Goal: Task Accomplishment & Management: Manage account settings

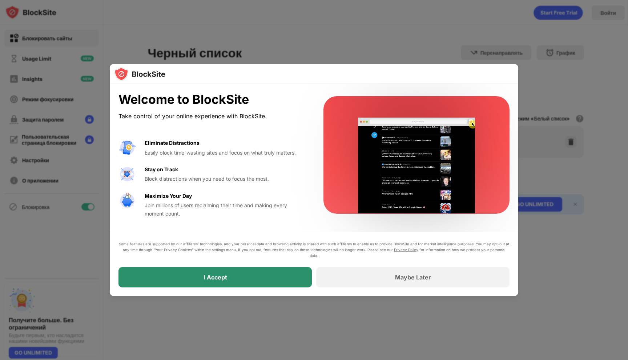
click at [272, 277] on div "I Accept" at bounding box center [214, 277] width 193 height 20
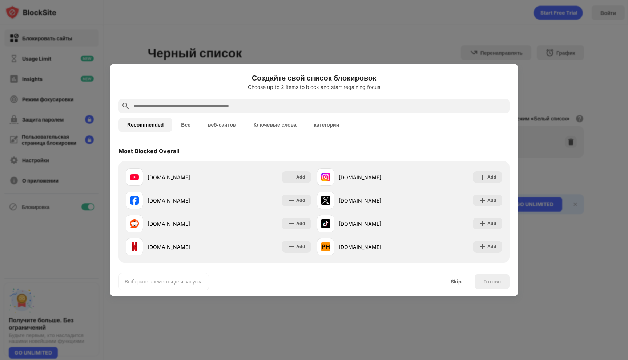
click at [221, 108] on input "text" at bounding box center [319, 106] width 373 height 9
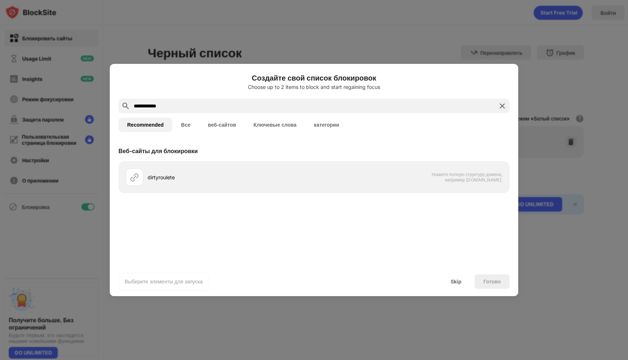
drag, startPoint x: 175, startPoint y: 105, endPoint x: 107, endPoint y: 101, distance: 68.4
click at [107, 360] on div "**********" at bounding box center [314, 360] width 628 height 0
paste input "**********"
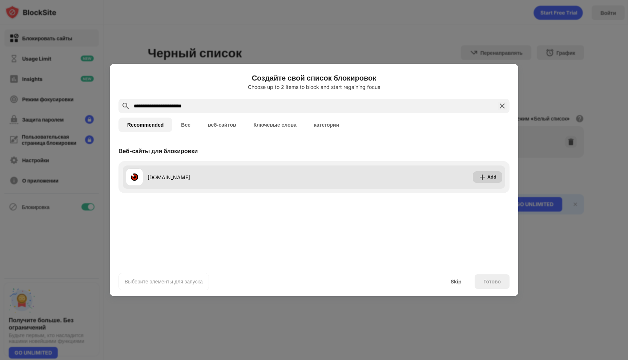
type input "**********"
click at [487, 176] on div "Add" at bounding box center [491, 177] width 9 height 7
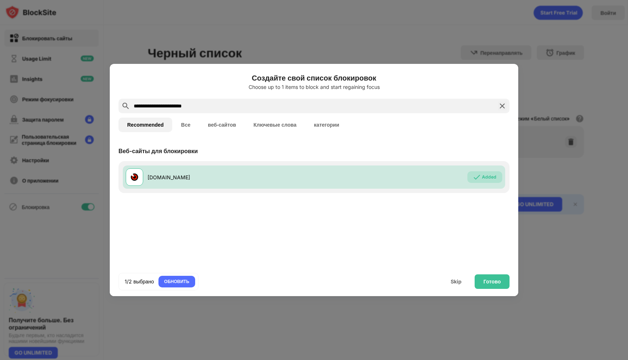
click at [501, 104] on img at bounding box center [502, 106] width 9 height 9
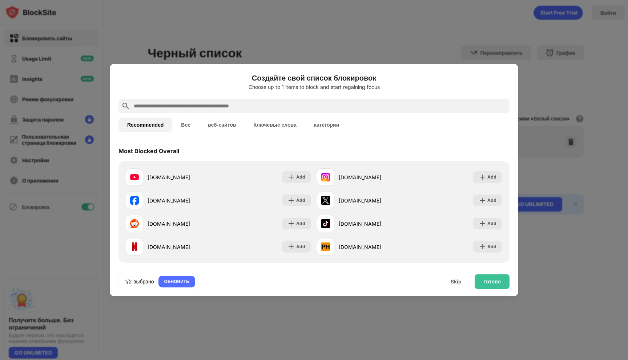
click at [188, 103] on input "text" at bounding box center [319, 106] width 373 height 9
paste input "**********"
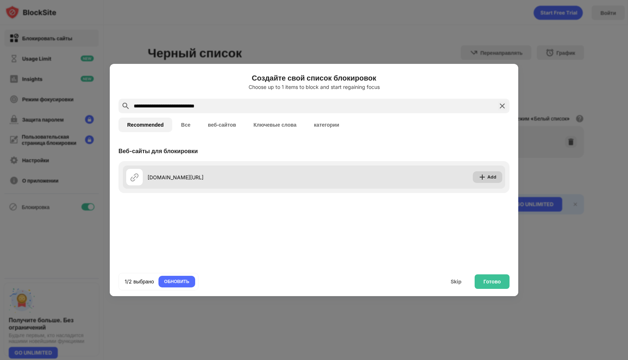
type input "**********"
click at [485, 174] on img at bounding box center [481, 177] width 7 height 7
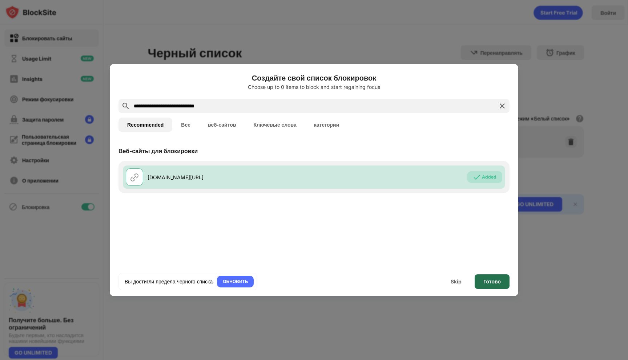
click at [490, 282] on div "Готово" at bounding box center [491, 282] width 17 height 6
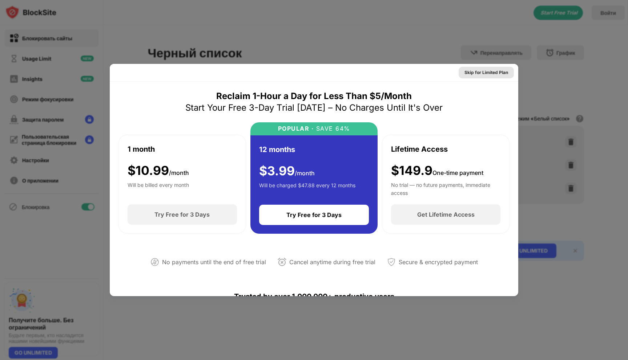
click at [487, 71] on div "Skip for Limited Plan" at bounding box center [486, 72] width 44 height 7
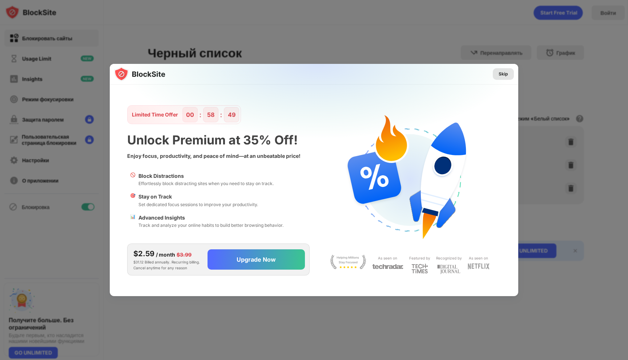
click at [501, 79] on div "Skip" at bounding box center [503, 74] width 21 height 12
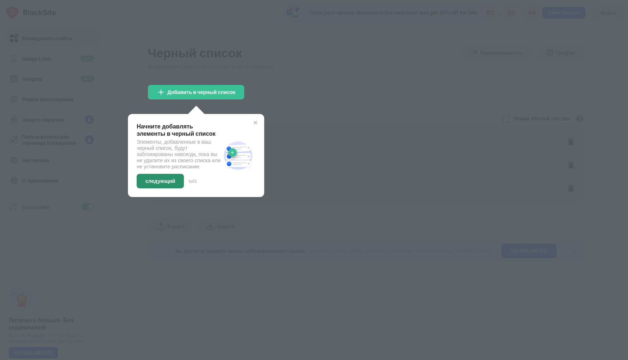
click at [168, 184] on div "следующий" at bounding box center [160, 181] width 30 height 6
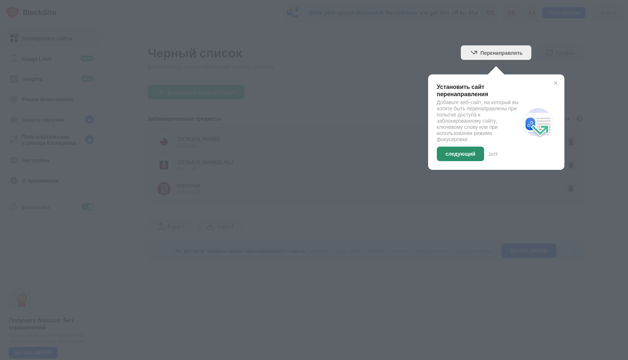
click at [469, 149] on div "следующий" at bounding box center [460, 154] width 47 height 15
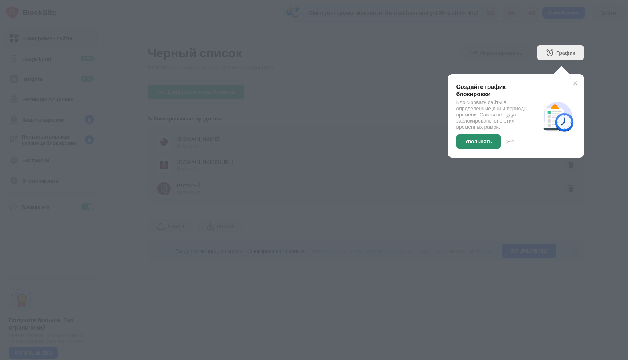
click at [485, 139] on div "Увольнять" at bounding box center [478, 142] width 27 height 6
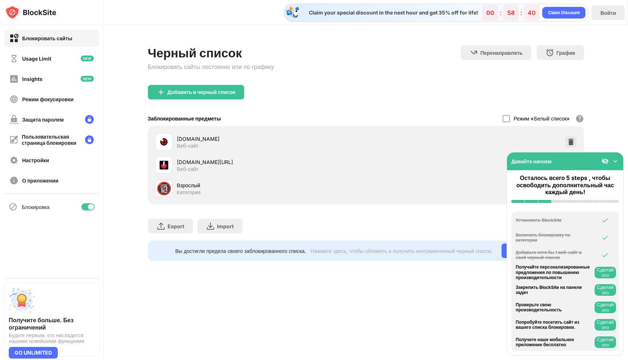
click at [620, 160] on div "Давайте начнем" at bounding box center [565, 162] width 116 height 18
click at [615, 162] on img at bounding box center [614, 161] width 7 height 7
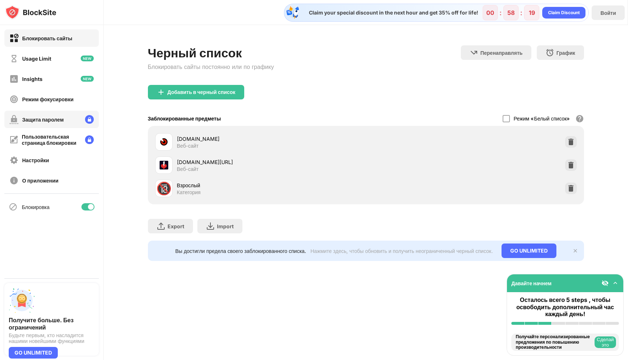
click at [64, 120] on div "Защита паролем" at bounding box center [42, 120] width 41 height 6
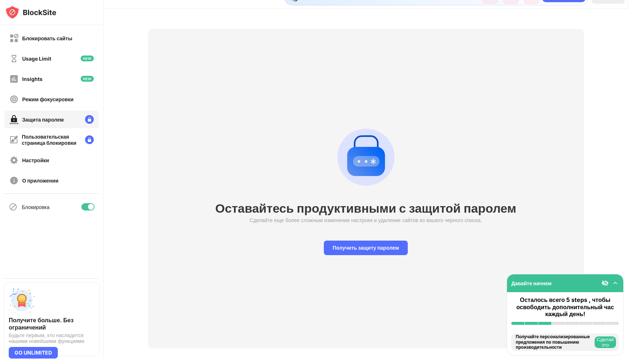
scroll to position [17, 0]
click at [350, 246] on div "Получить защиту паролем" at bounding box center [366, 247] width 84 height 15
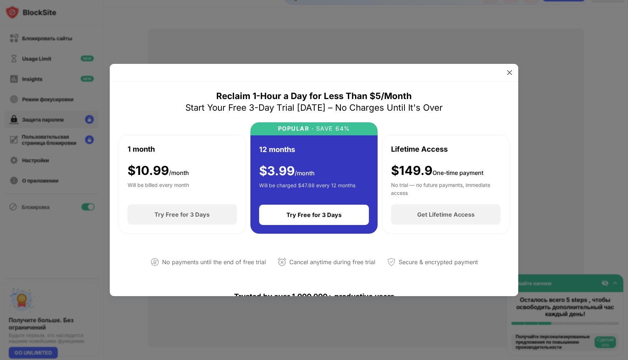
click at [503, 76] on div at bounding box center [314, 73] width 408 height 18
click at [504, 74] on div at bounding box center [509, 73] width 12 height 12
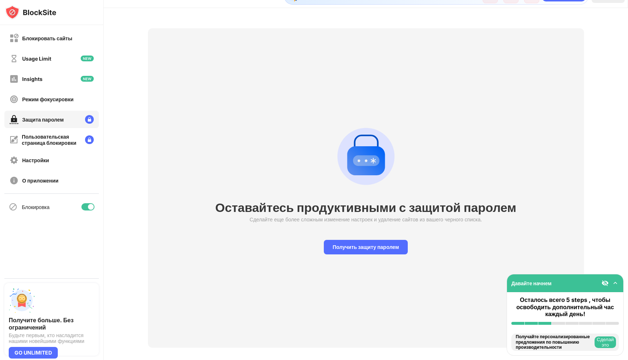
scroll to position [25, 0]
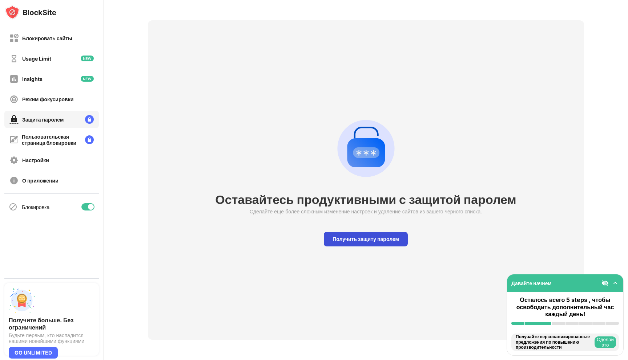
click at [386, 241] on div "Получить защиту паролем" at bounding box center [366, 239] width 84 height 15
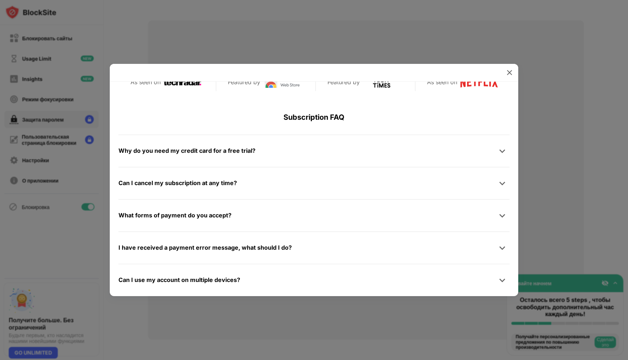
scroll to position [324, 0]
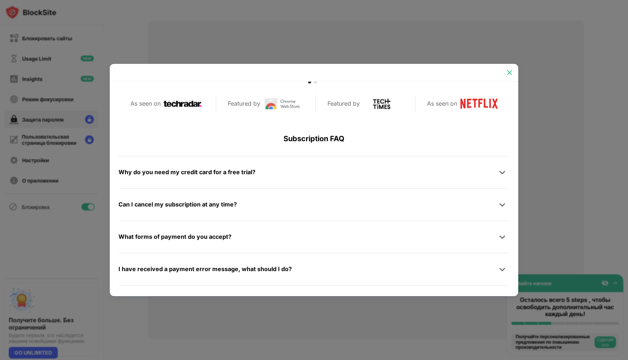
click at [507, 74] on img at bounding box center [509, 72] width 7 height 7
